Goal: Transaction & Acquisition: Purchase product/service

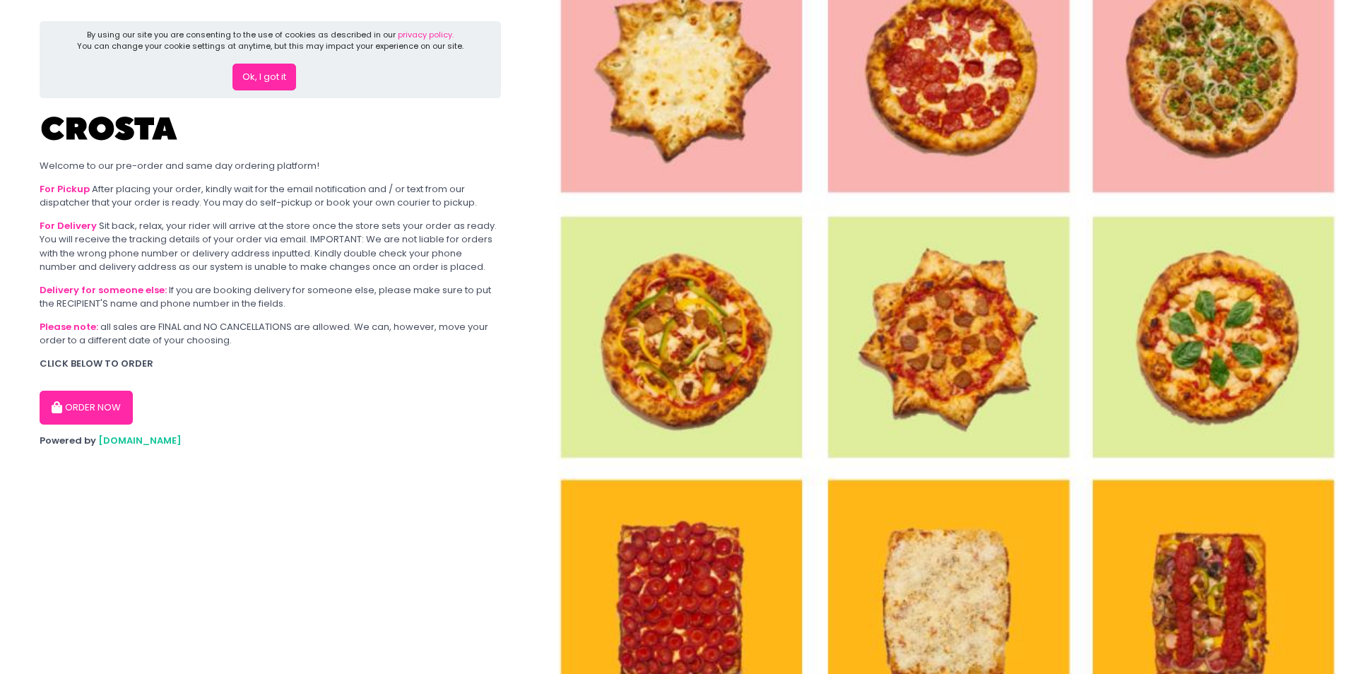
click at [77, 407] on button "ORDER NOW" at bounding box center [86, 408] width 93 height 34
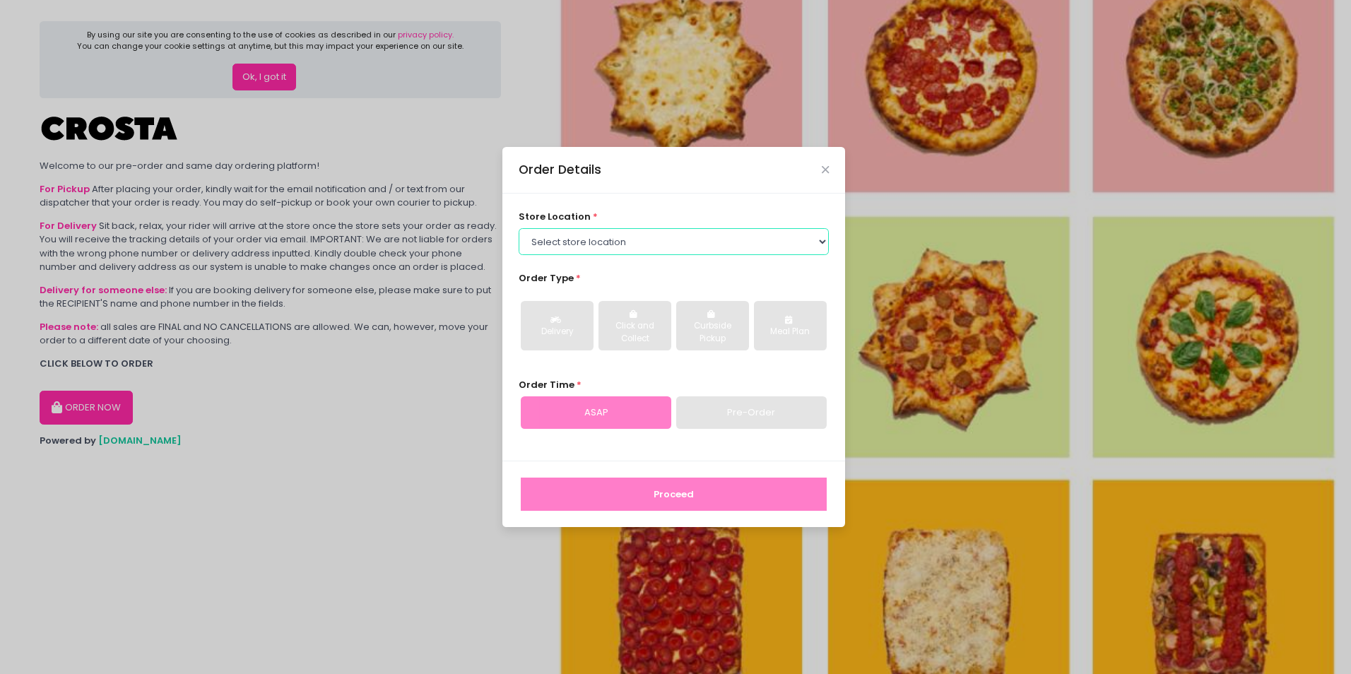
click at [672, 245] on select "Select store location Crosta Pizza - [PERSON_NAME] Crosta Pizza - [GEOGRAPHIC_D…" at bounding box center [674, 241] width 311 height 27
select select "65090bae48156caed44a5eb4"
click at [519, 228] on select "Select store location Crosta Pizza - [PERSON_NAME] Crosta Pizza - [GEOGRAPHIC_D…" at bounding box center [674, 241] width 311 height 27
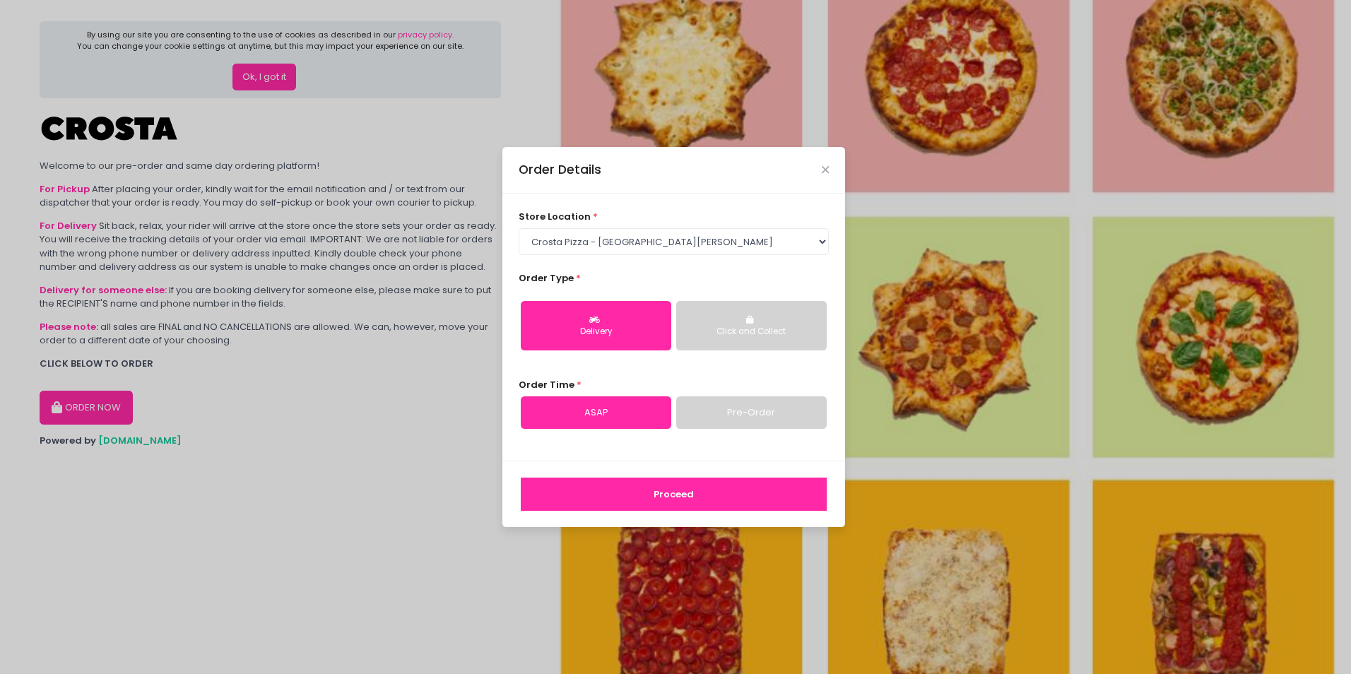
click at [655, 497] on button "Proceed" at bounding box center [674, 495] width 306 height 34
